Goal: Information Seeking & Learning: Find contact information

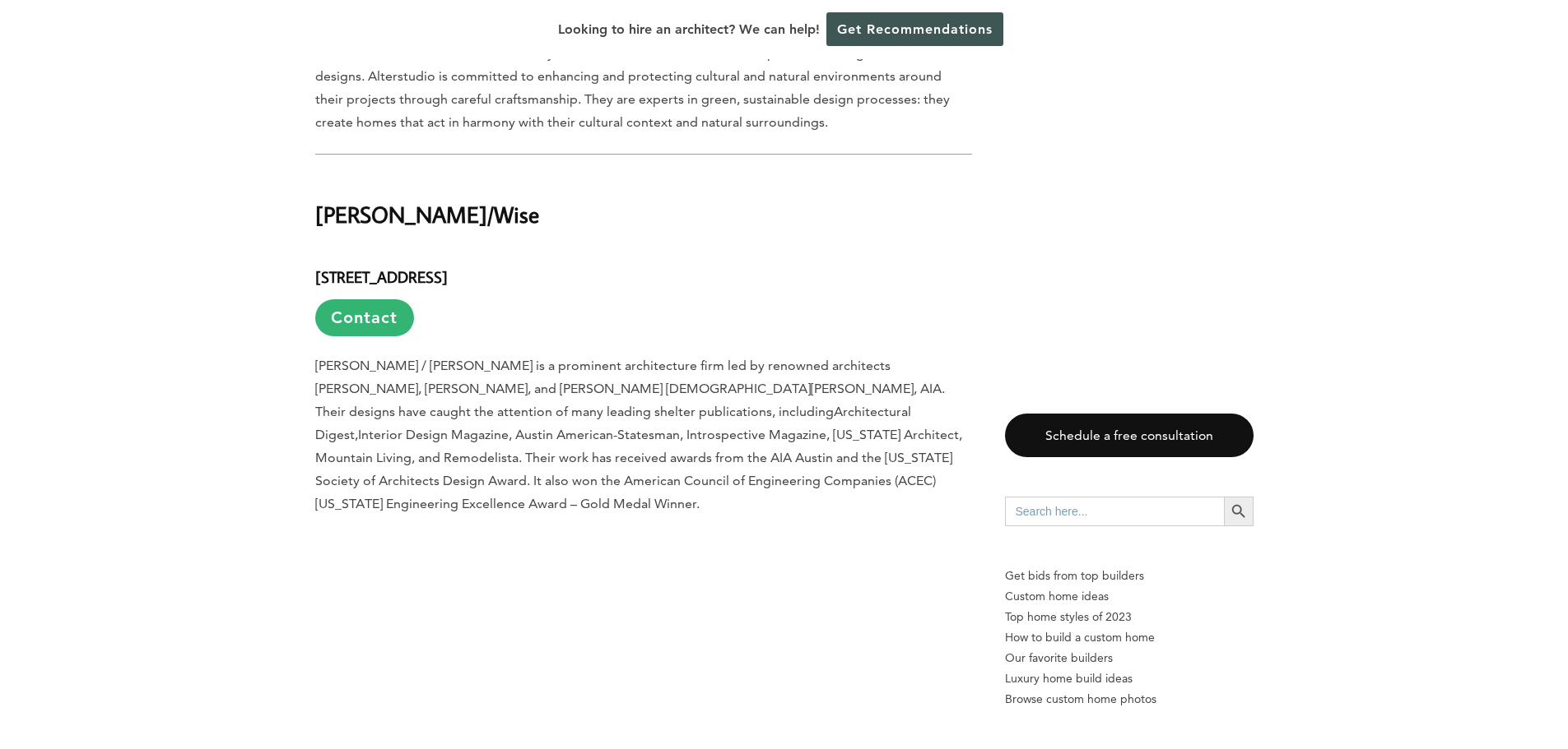
scroll to position [3619, 0]
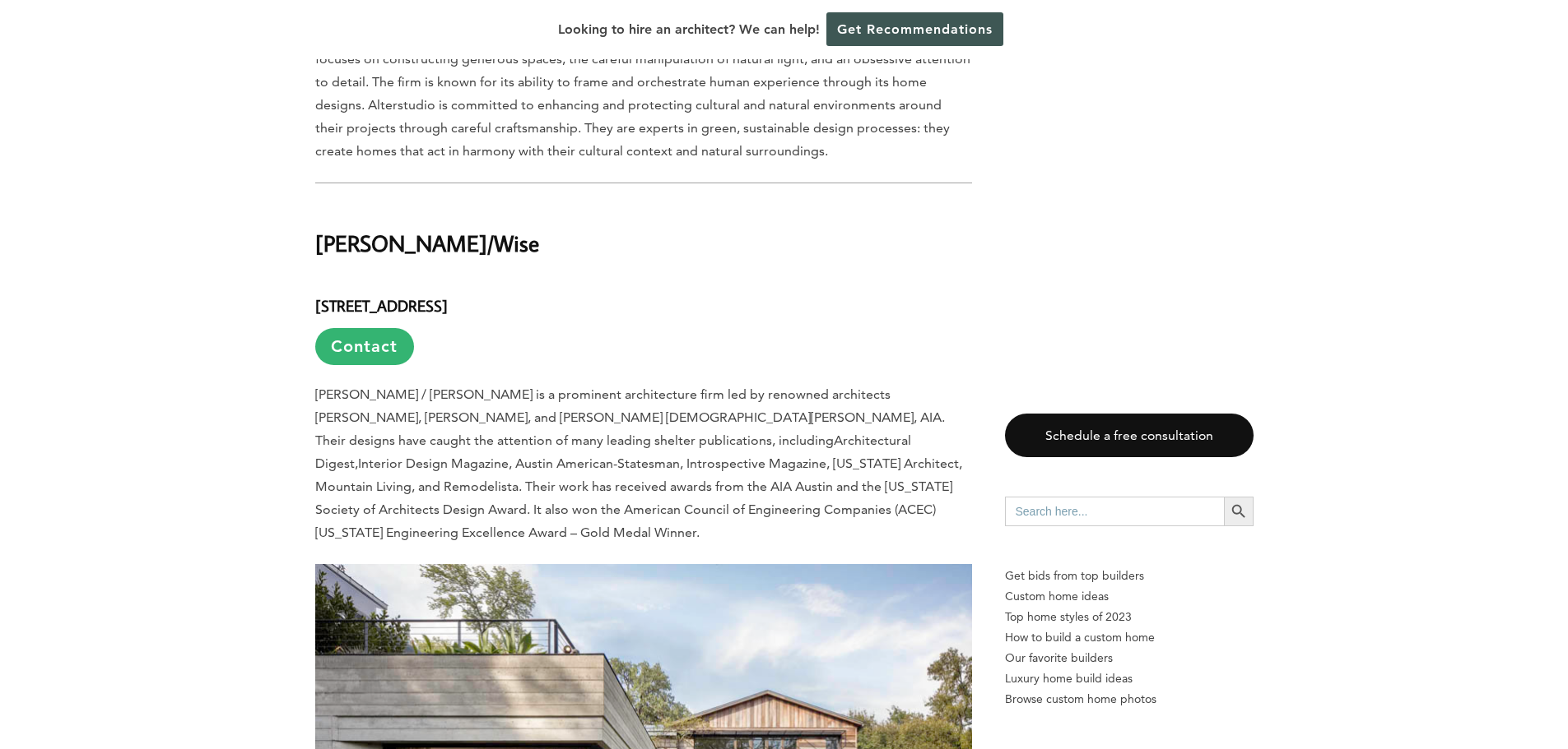
click at [325, 203] on h2 "[PERSON_NAME]/Wise" at bounding box center [643, 232] width 657 height 57
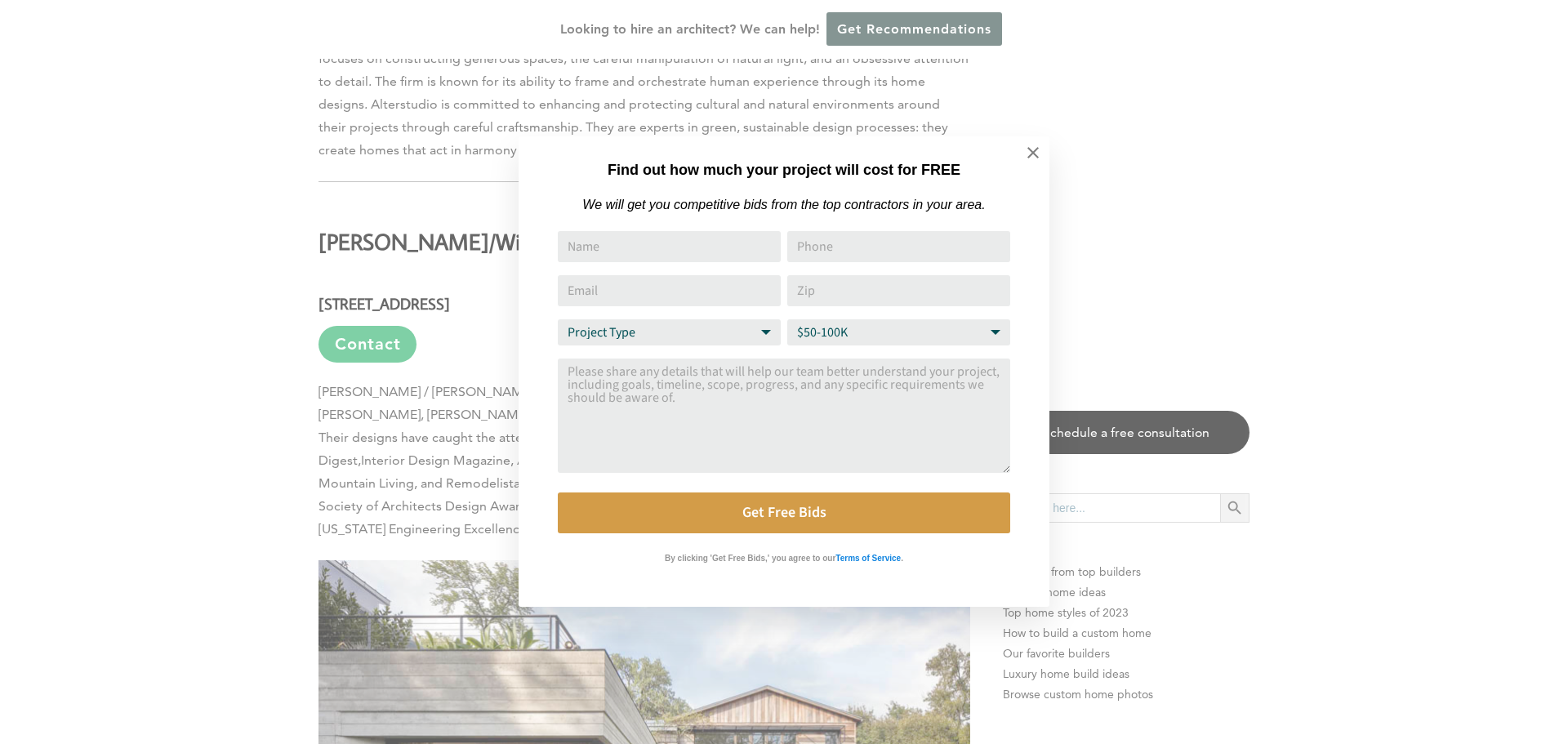
click at [368, 174] on div "Find out how much your project will cost for FREE We will get you competitive b…" at bounding box center [784, 372] width 1568 height 744
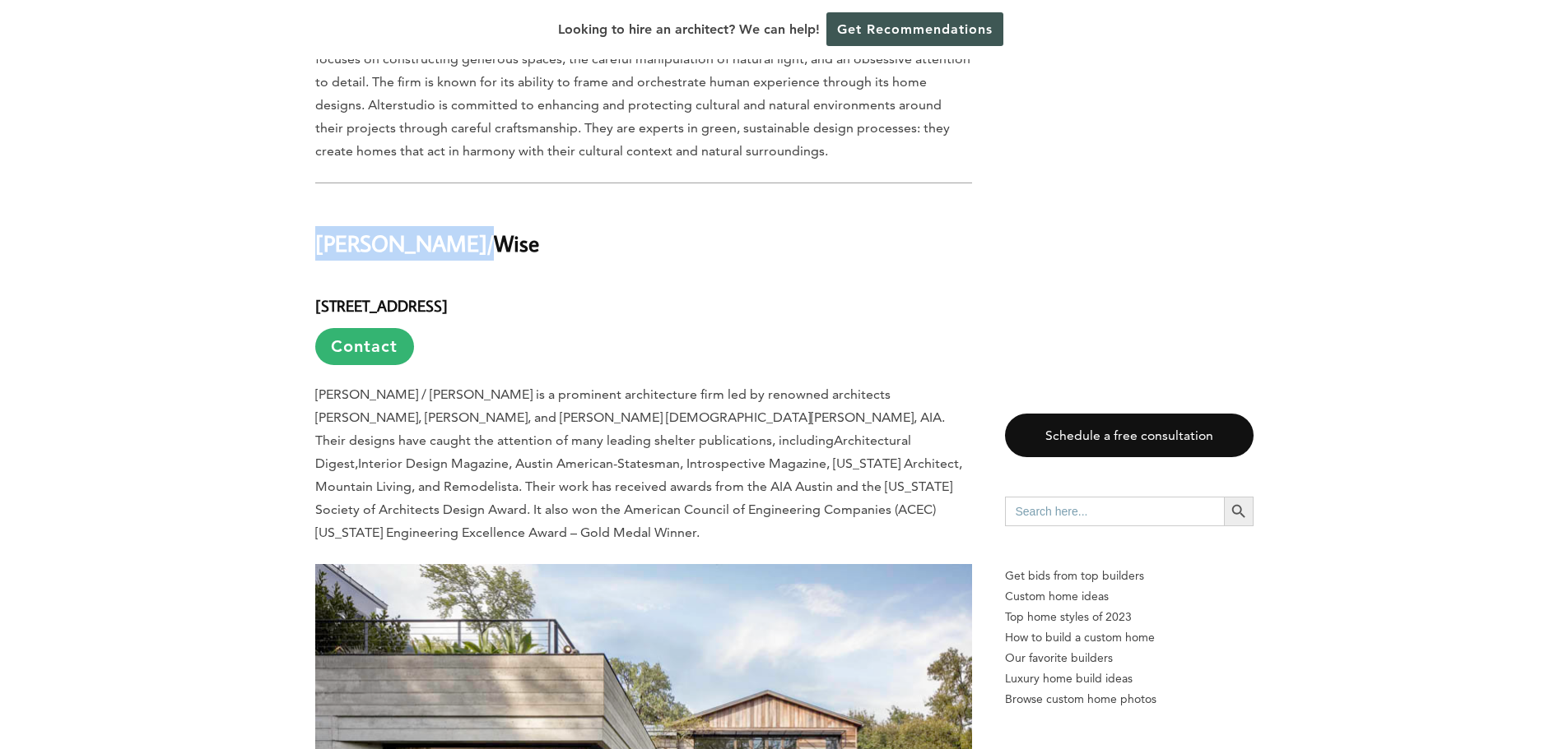
drag, startPoint x: 315, startPoint y: 177, endPoint x: 483, endPoint y: 191, distance: 168.6
click at [483, 203] on h2 "[PERSON_NAME]/Wise" at bounding box center [643, 232] width 657 height 57
click at [441, 279] on h4 "[STREET_ADDRESS] Contact" at bounding box center [643, 322] width 657 height 87
drag, startPoint x: 303, startPoint y: 175, endPoint x: 532, endPoint y: 189, distance: 229.4
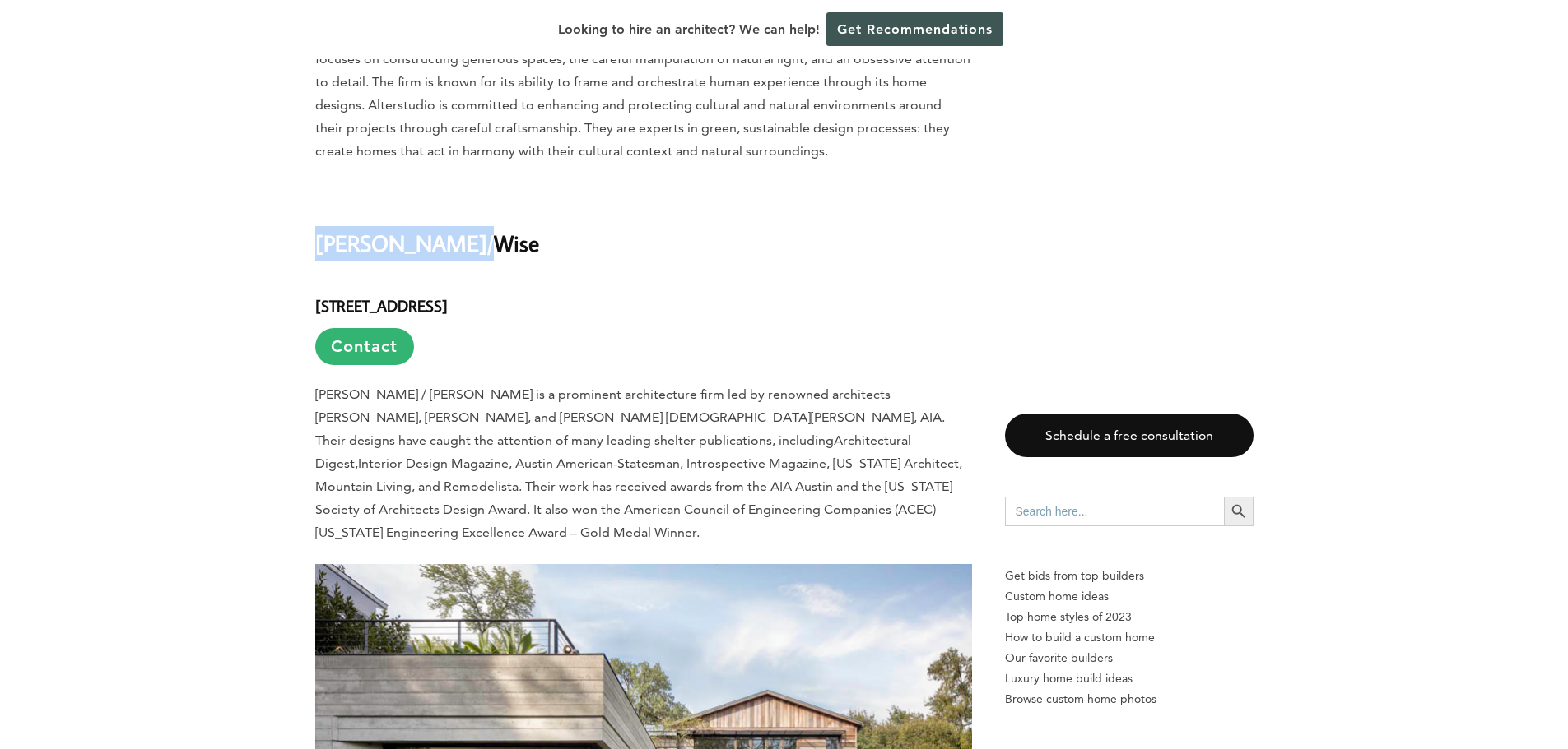
copy h2 "[PERSON_NAME]/Wise"
drag, startPoint x: 310, startPoint y: 241, endPoint x: 631, endPoint y: 235, distance: 321.1
copy h4 "[STREET_ADDRESS]"
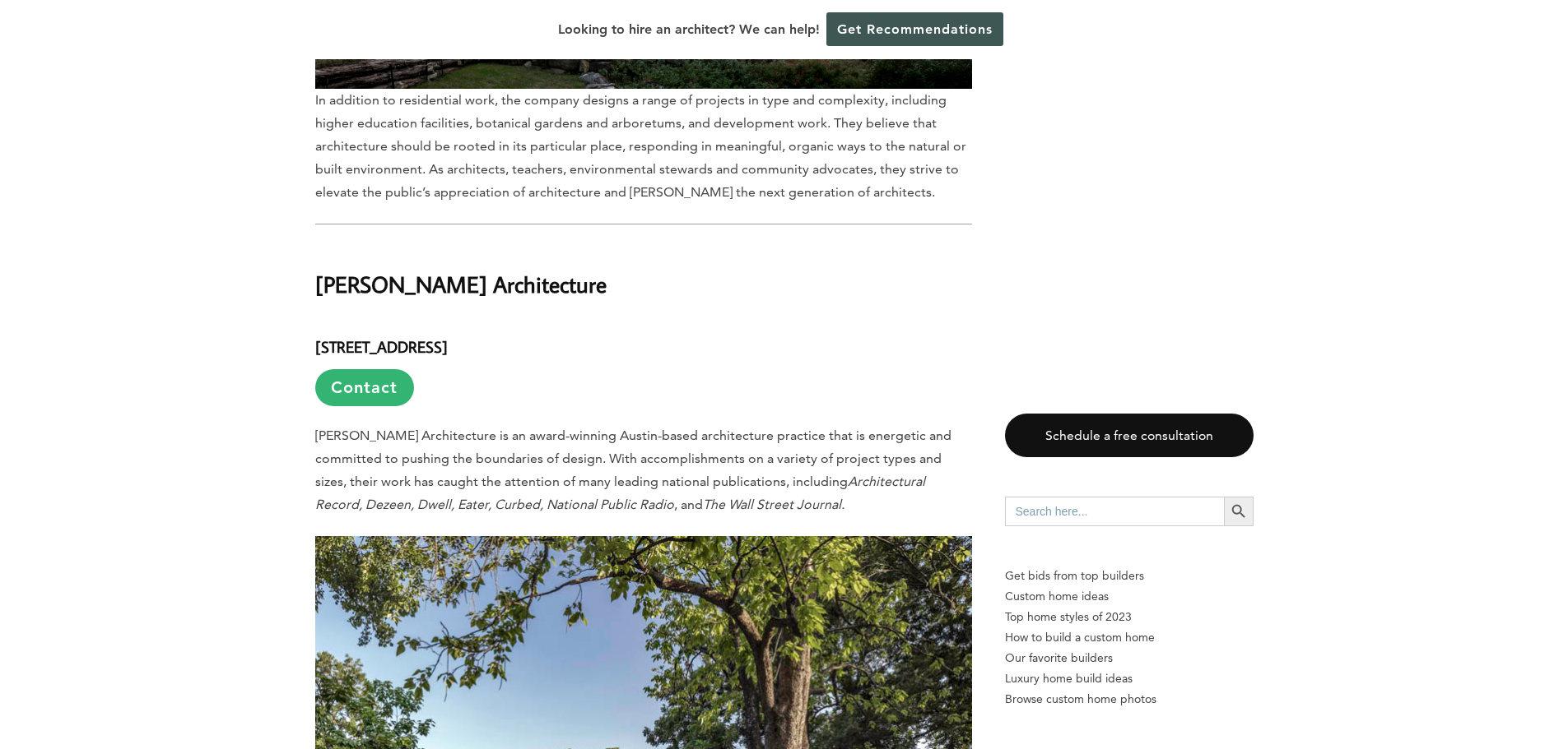
scroll to position [8552, 0]
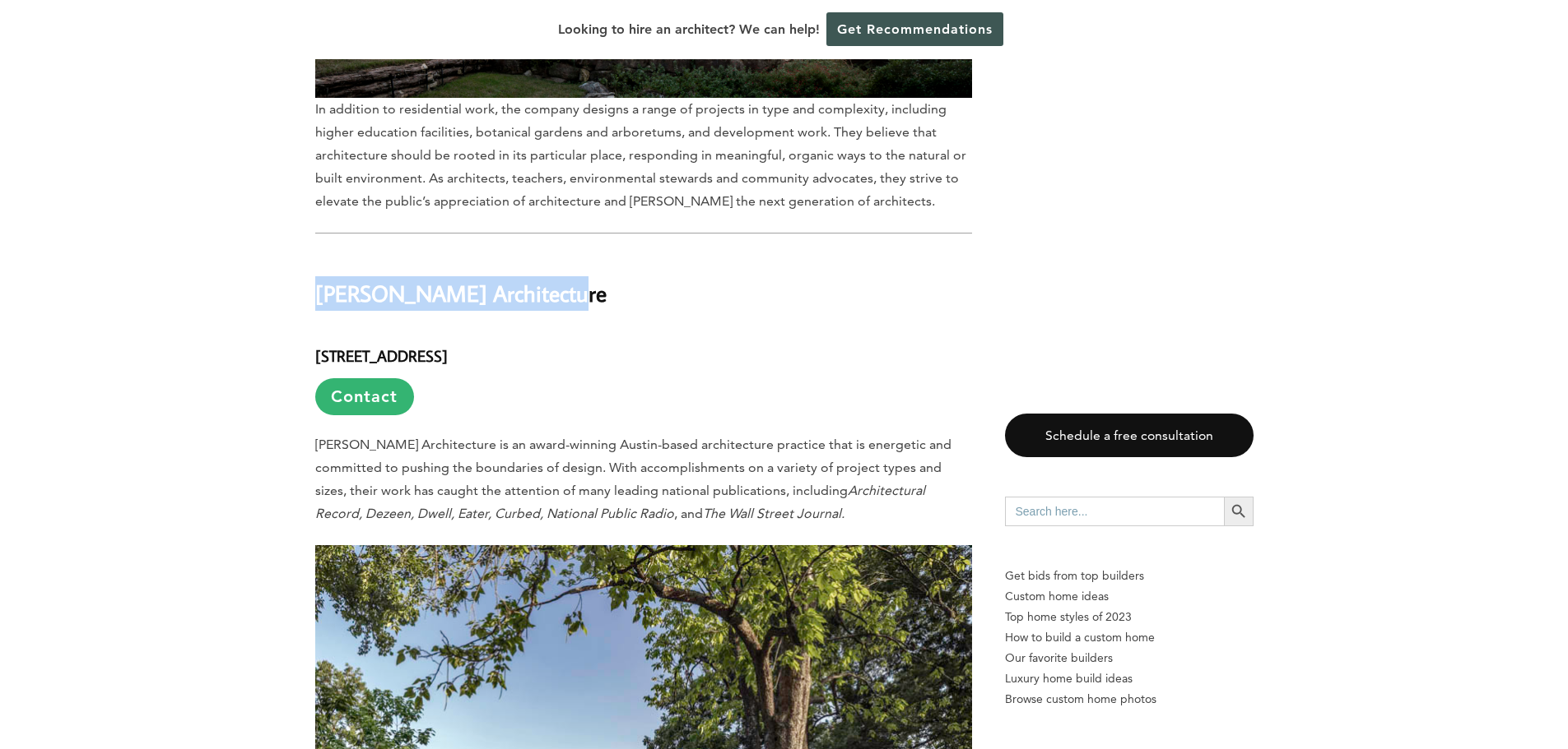
drag, startPoint x: 292, startPoint y: 152, endPoint x: 567, endPoint y: 146, distance: 275.1
copy h2 "[PERSON_NAME] Architecture"
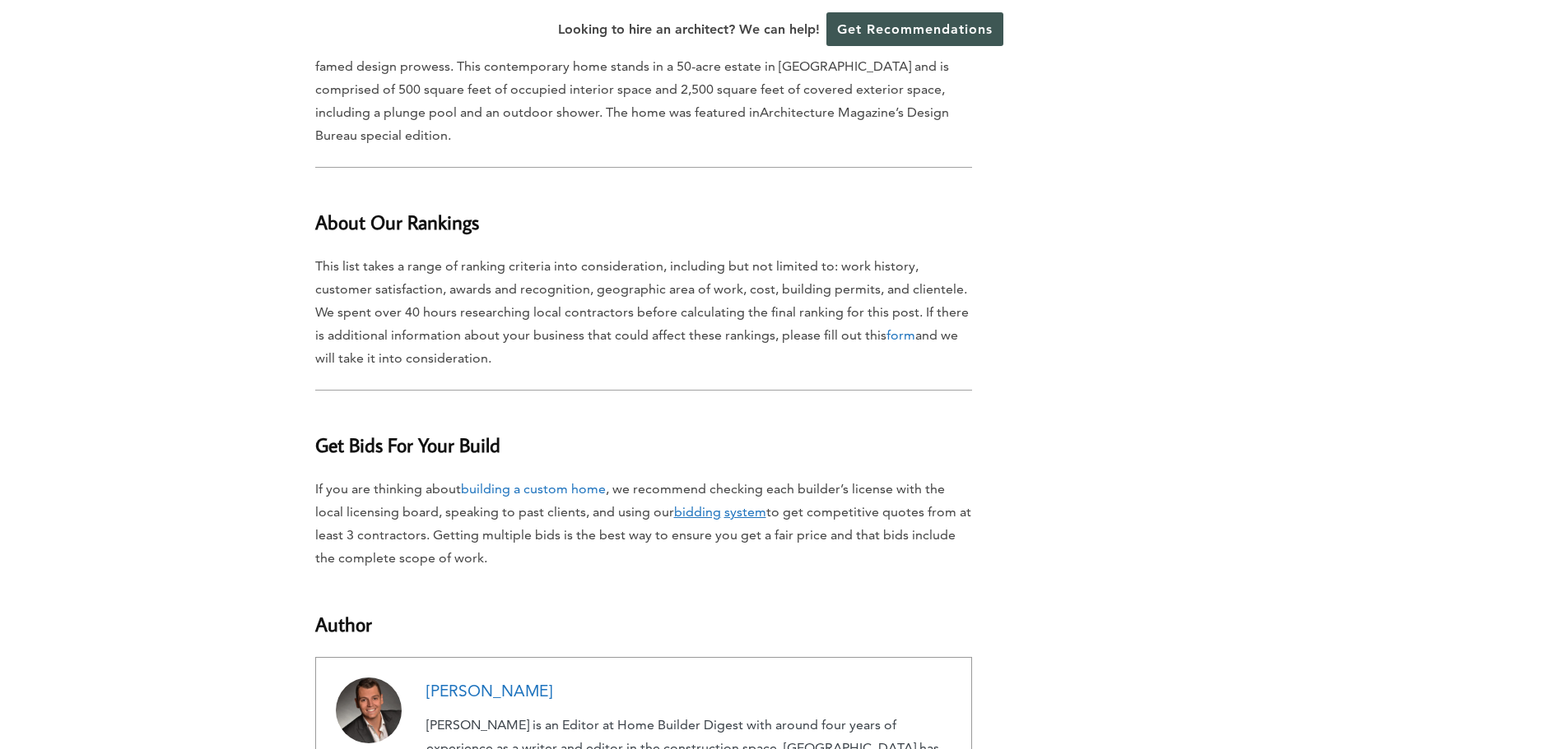
scroll to position [17598, 0]
